Goal: Navigation & Orientation: Find specific page/section

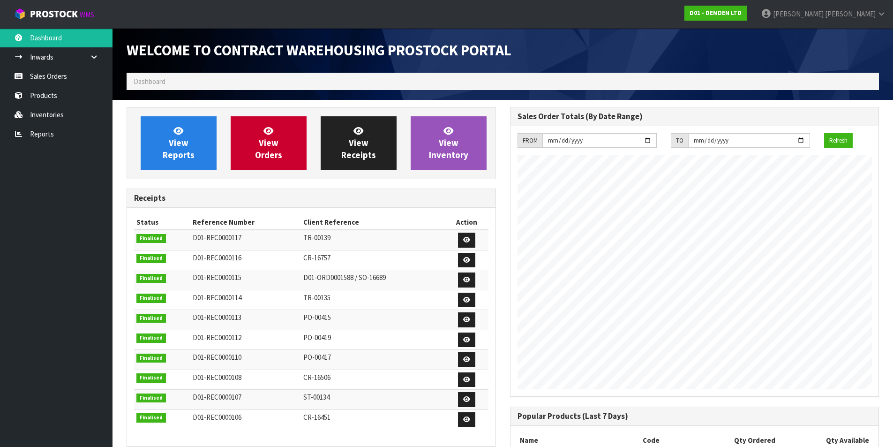
scroll to position [398, 383]
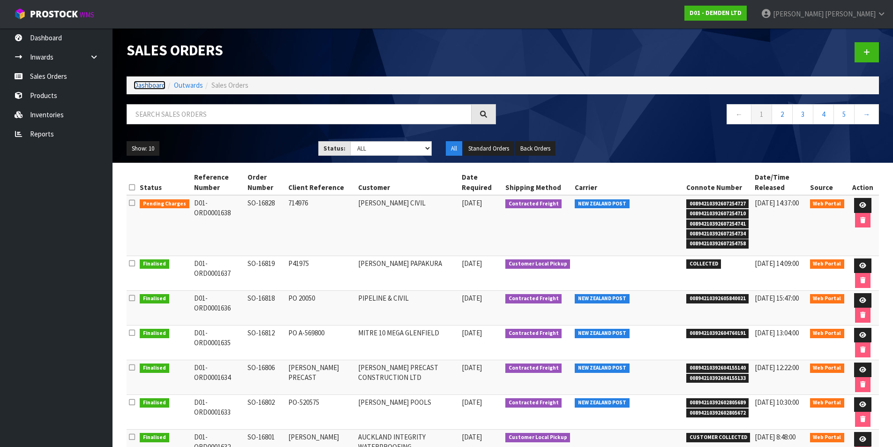
click at [156, 87] on link "Dashboard" at bounding box center [150, 85] width 32 height 9
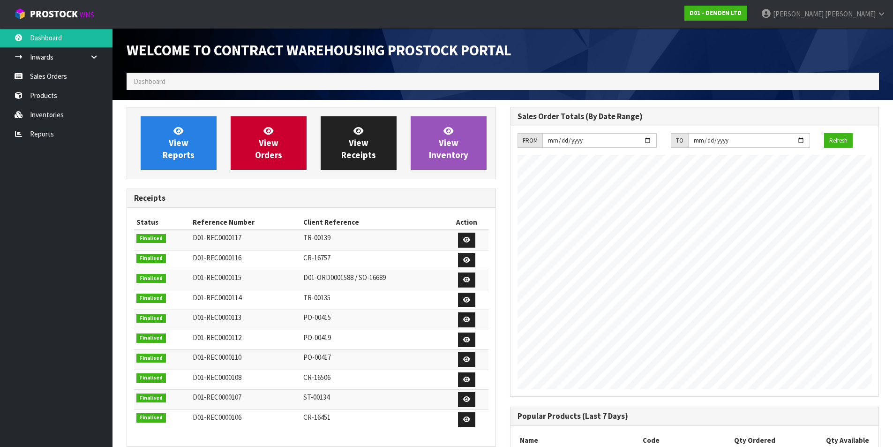
scroll to position [398, 383]
click at [270, 156] on span "View Orders" at bounding box center [268, 142] width 27 height 35
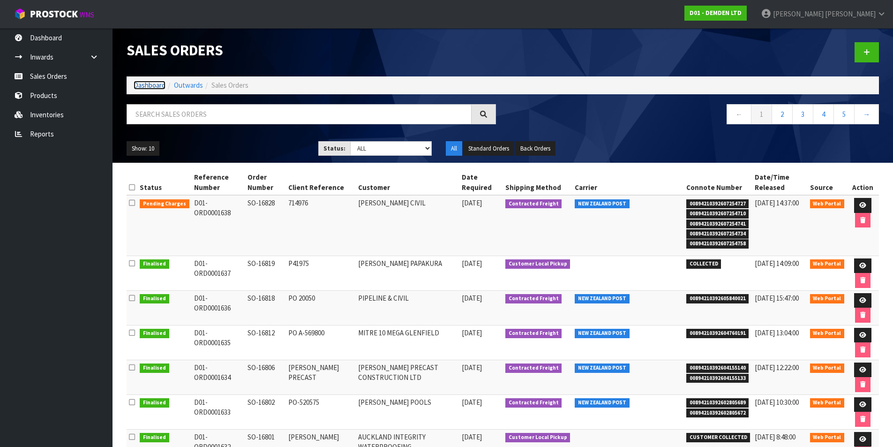
click at [143, 85] on link "Dashboard" at bounding box center [150, 85] width 32 height 9
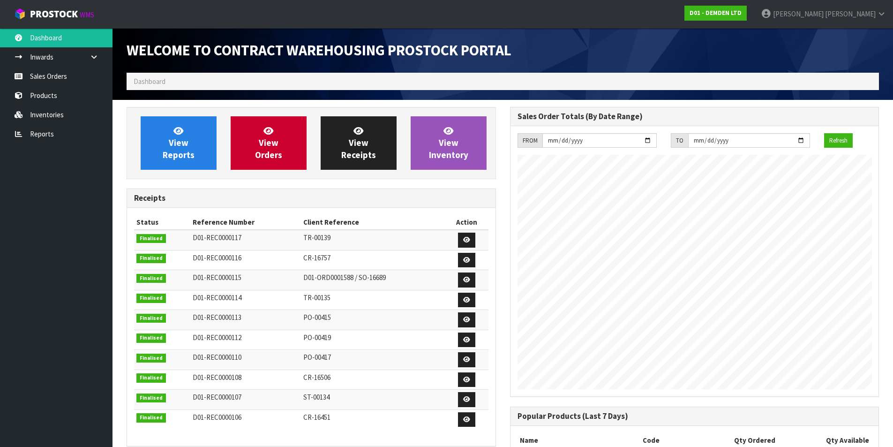
scroll to position [398, 383]
click at [284, 157] on link "View Orders" at bounding box center [269, 142] width 76 height 53
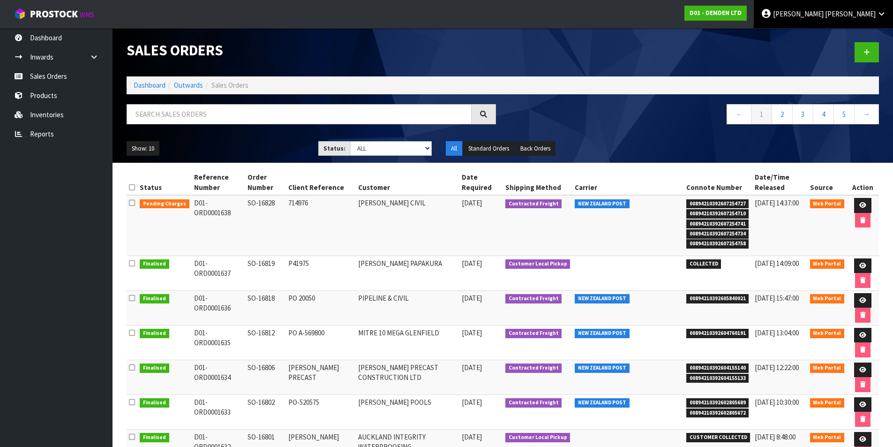
click at [861, 15] on span "[PERSON_NAME]" at bounding box center [850, 13] width 51 height 9
drag, startPoint x: 853, startPoint y: 38, endPoint x: 729, endPoint y: 6, distance: 127.9
click at [852, 37] on link "Logout" at bounding box center [855, 37] width 74 height 13
